Goal: Task Accomplishment & Management: Manage account settings

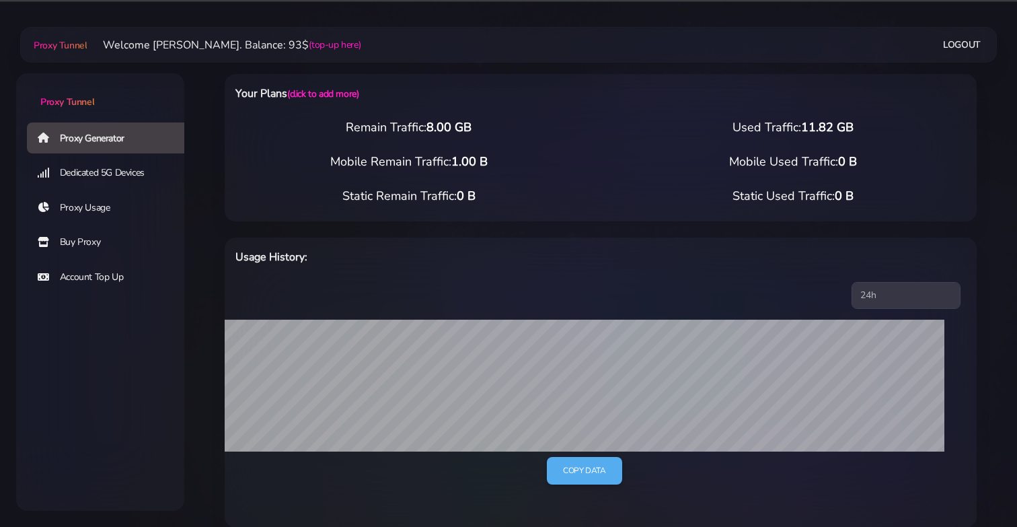
select select "NZ"
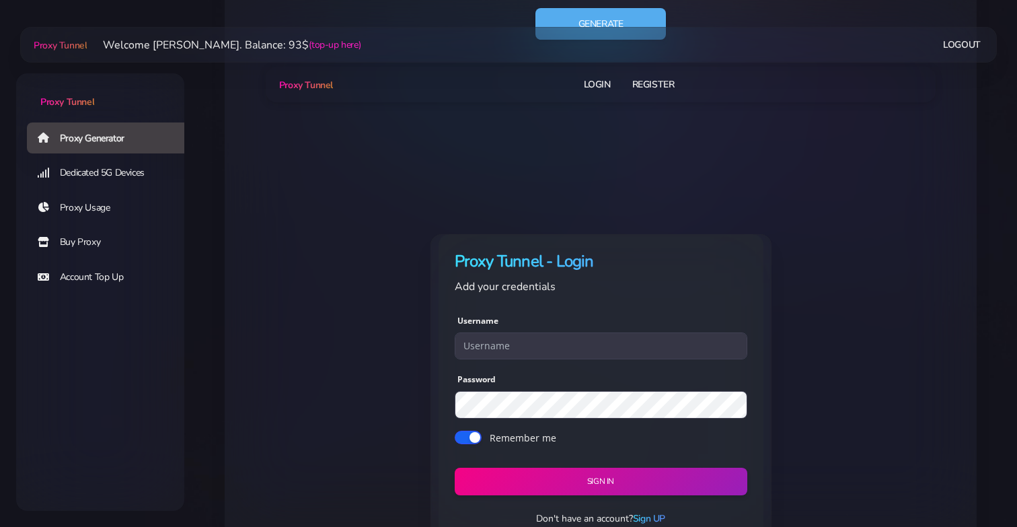
scroll to position [953, 0]
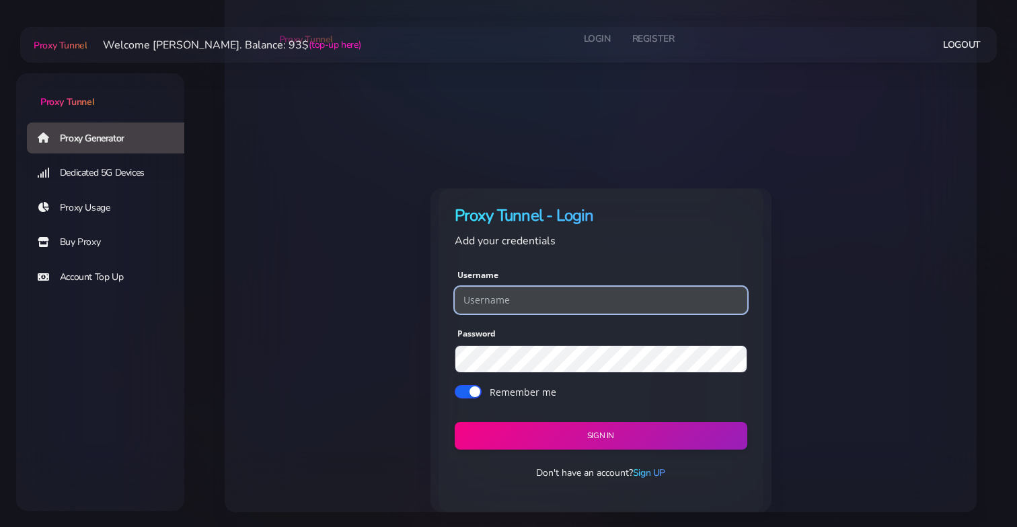
click at [590, 297] on input "text" at bounding box center [601, 300] width 293 height 27
type input "paulwalker"
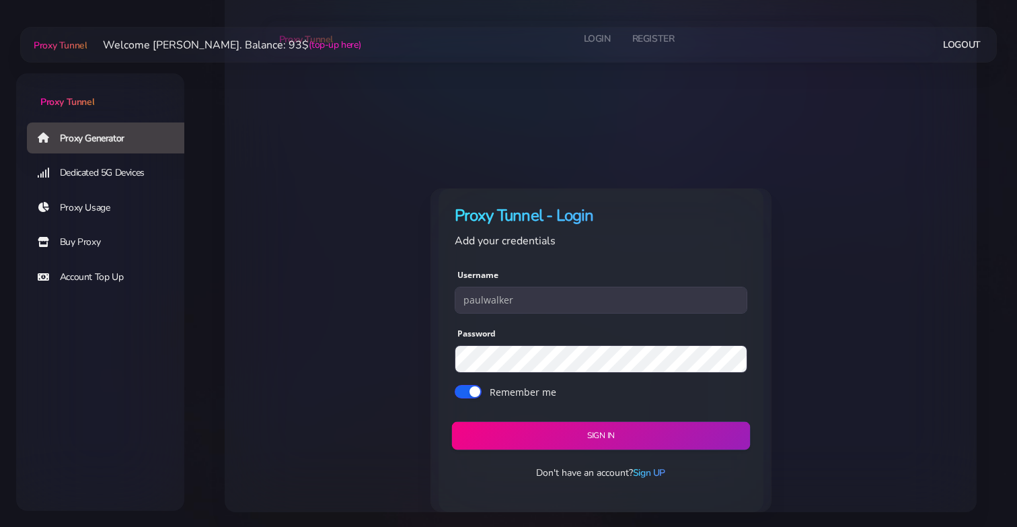
click at [591, 427] on button "Sign in" at bounding box center [600, 435] width 299 height 28
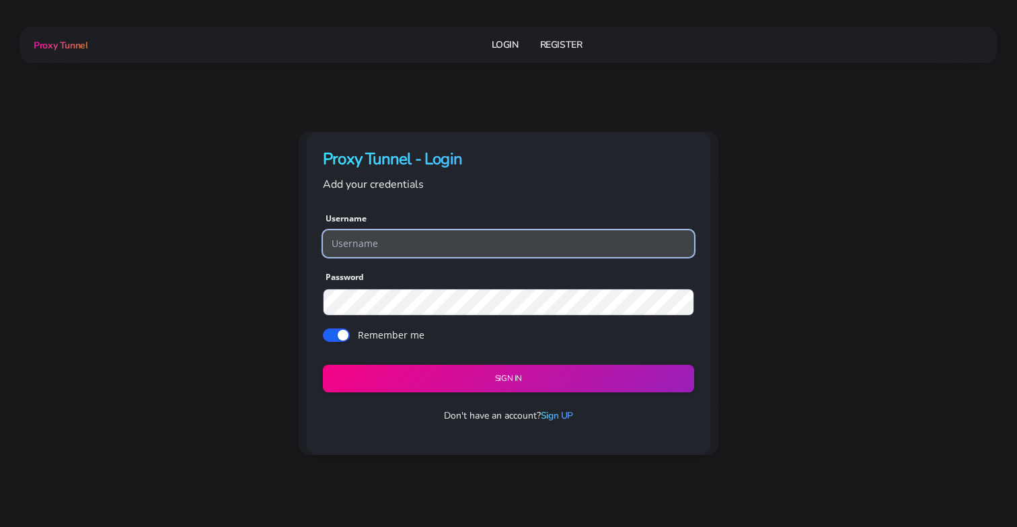
click at [503, 242] on input "text" at bounding box center [508, 243] width 371 height 27
type input "paulwalker"
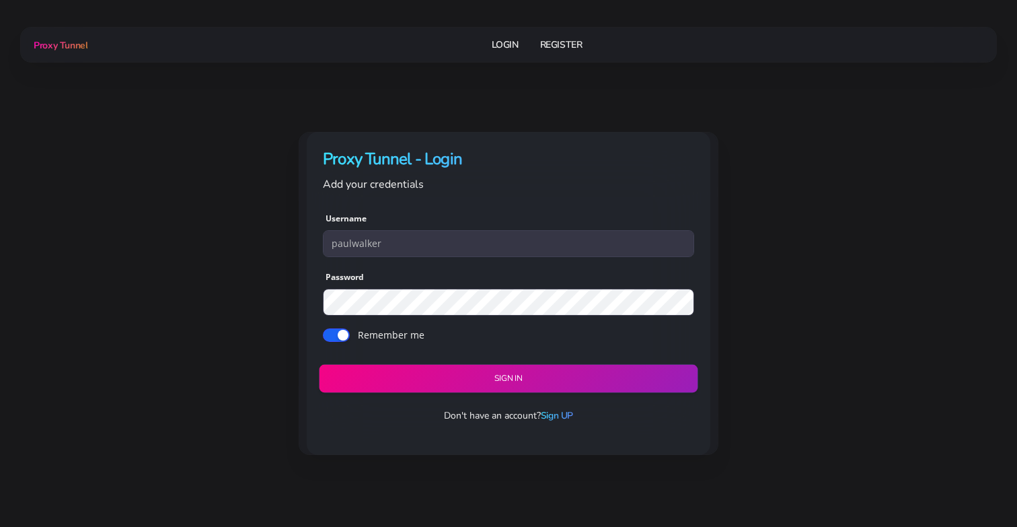
click at [487, 377] on button "Sign in" at bounding box center [508, 379] width 379 height 28
